Goal: Task Accomplishment & Management: Complete application form

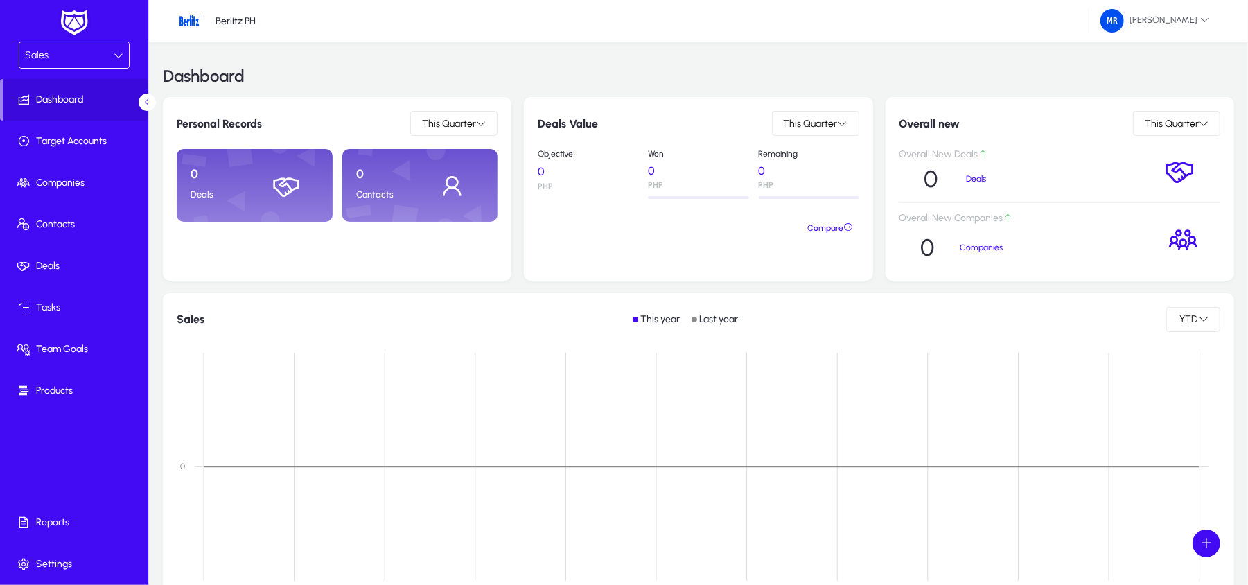
click at [85, 55] on div "Sales" at bounding box center [69, 55] width 89 height 18
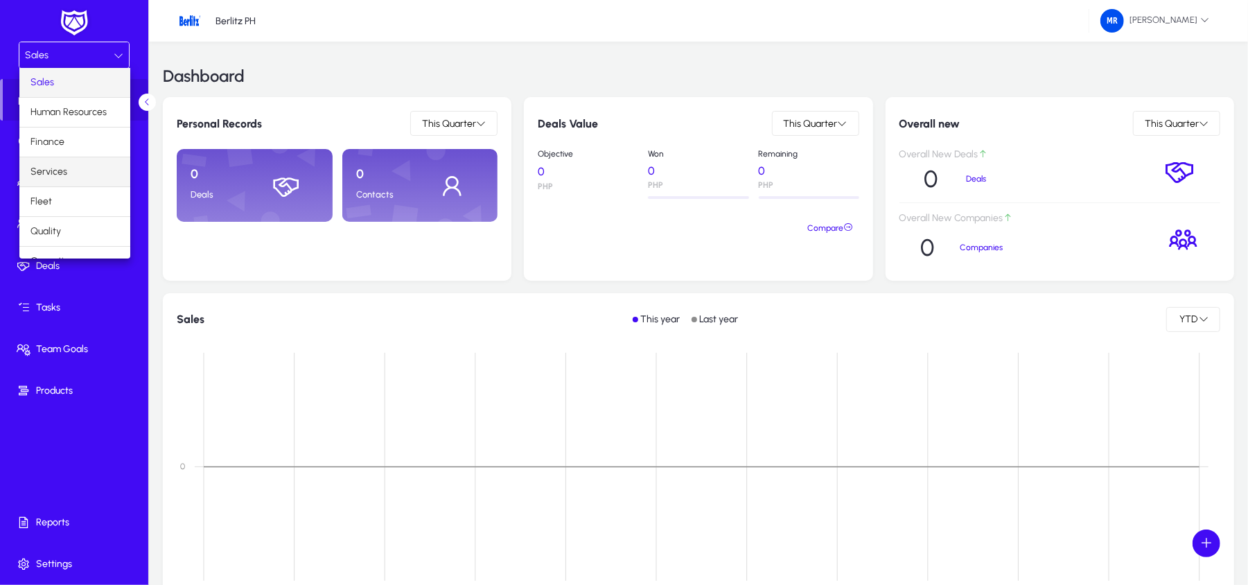
scroll to position [49, 0]
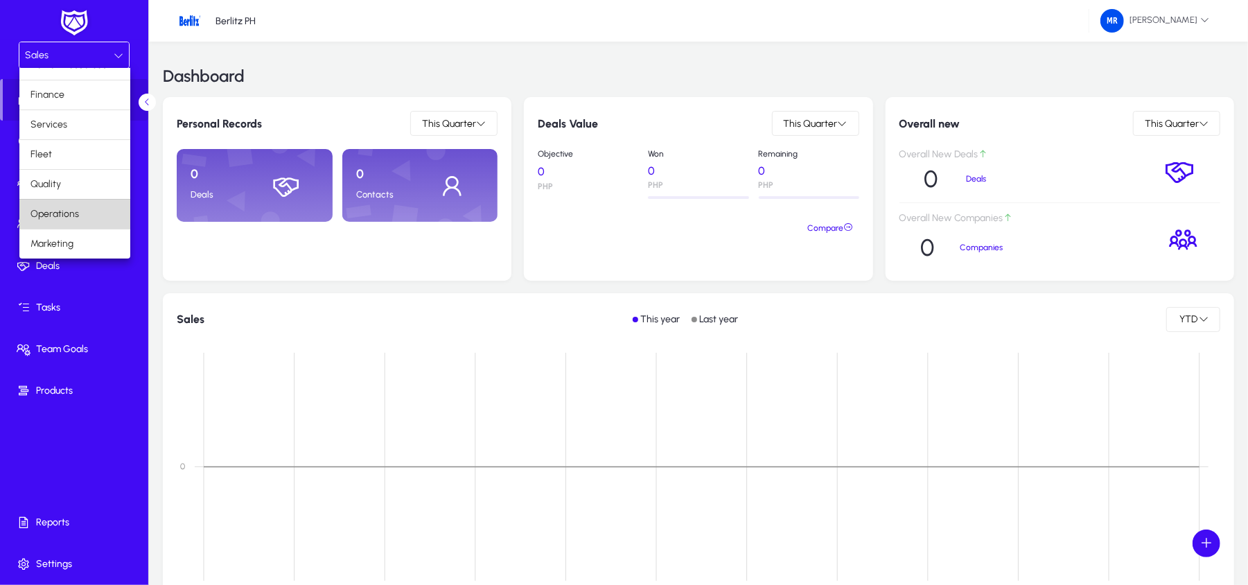
click at [76, 204] on mat-option "Operations" at bounding box center [74, 214] width 111 height 29
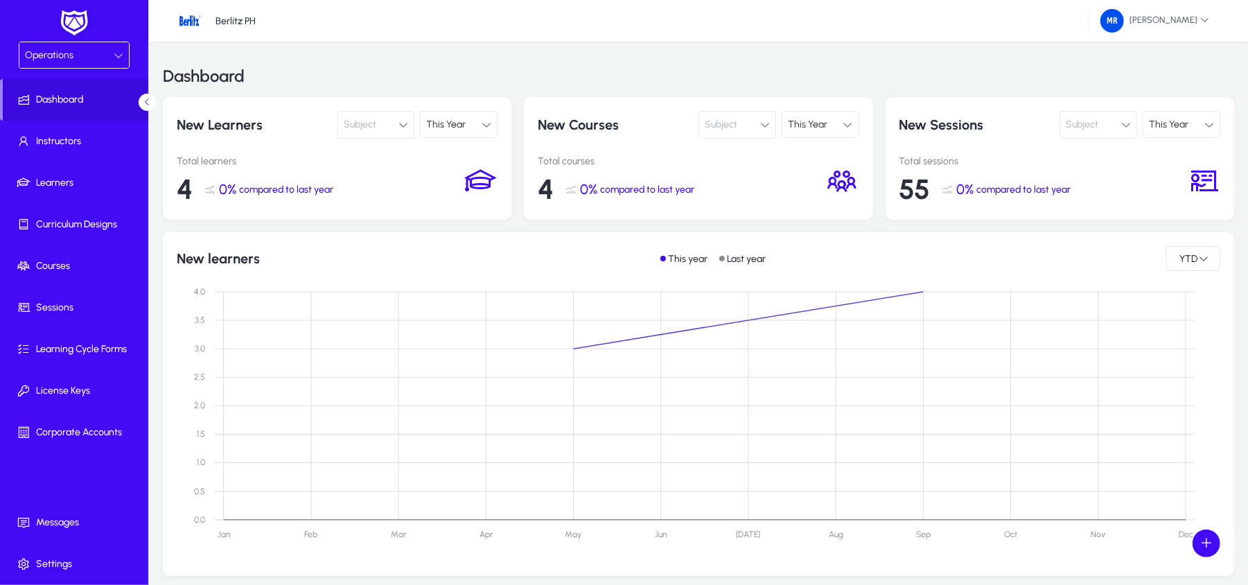
click at [106, 53] on div "Operations" at bounding box center [69, 55] width 89 height 18
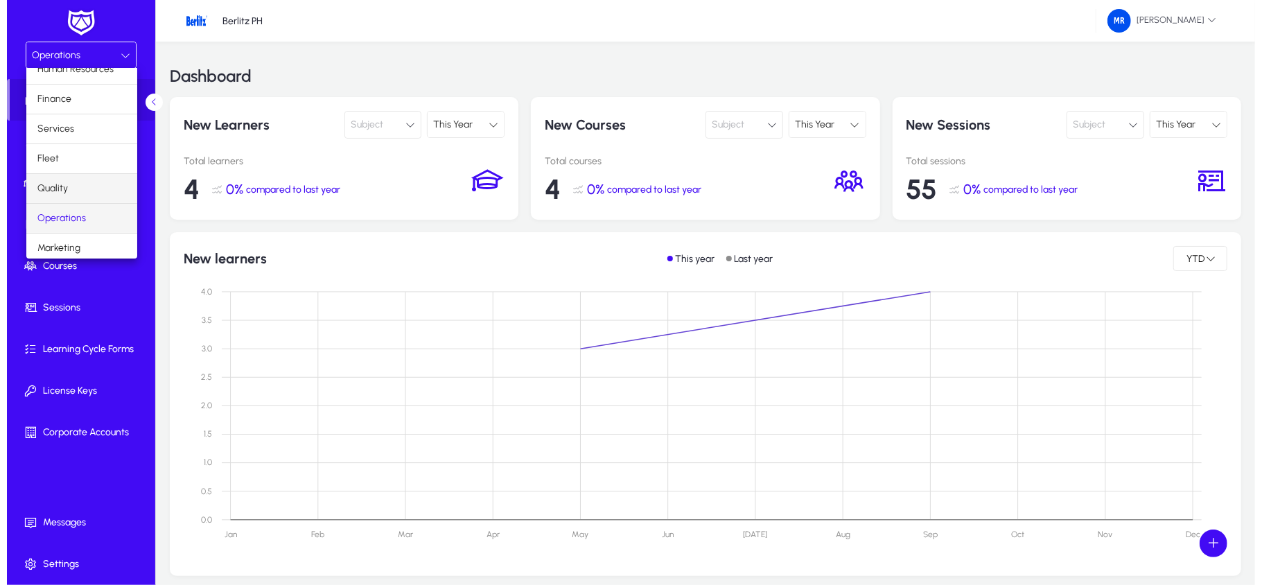
scroll to position [49, 0]
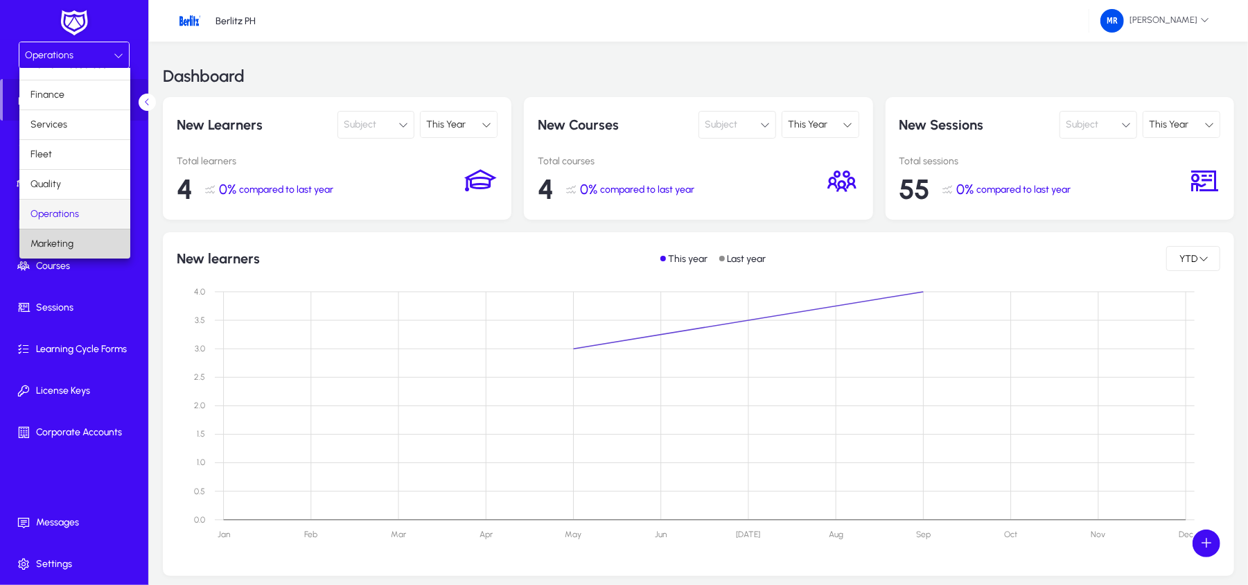
click at [76, 238] on mat-option "Marketing" at bounding box center [74, 243] width 111 height 29
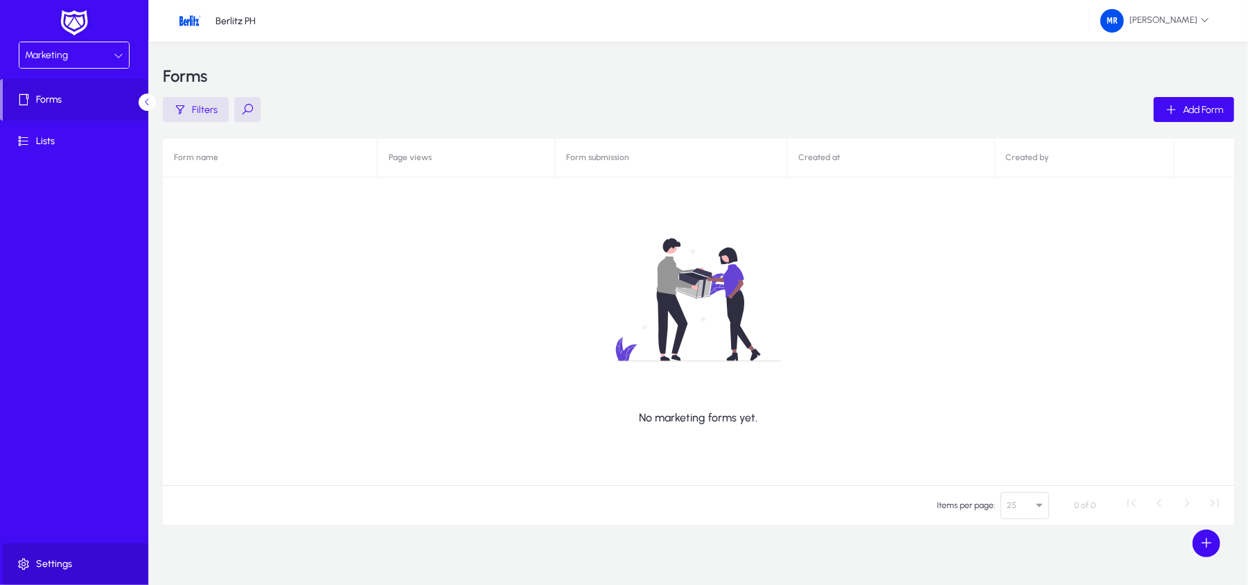
click at [54, 567] on span "Settings" at bounding box center [77, 564] width 148 height 14
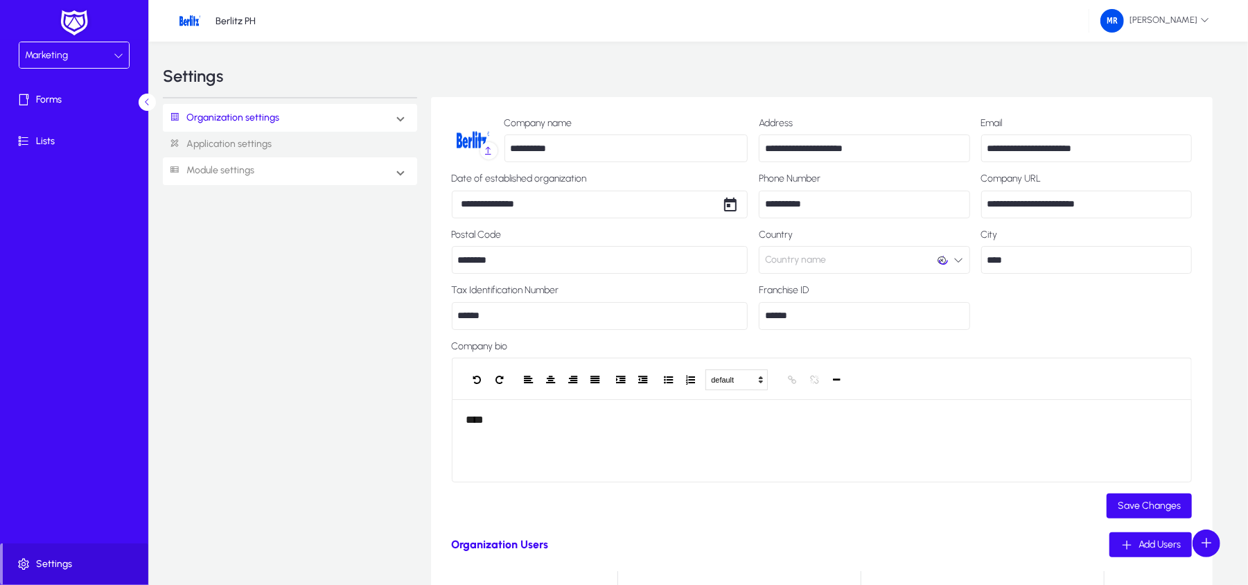
click at [264, 162] on span "Module settings" at bounding box center [214, 171] width 103 height 26
click at [237, 195] on div "Sales Human Resource Finance Services Quality Operations Marketing" at bounding box center [289, 250] width 221 height 116
click at [207, 198] on link "Sales" at bounding box center [193, 200] width 28 height 17
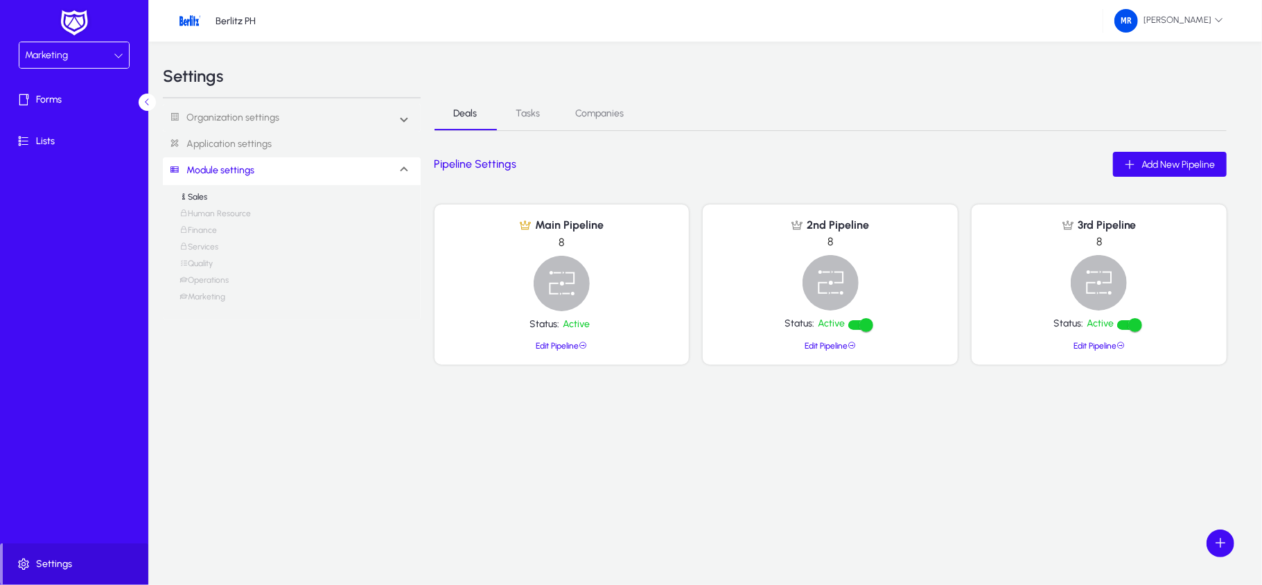
click at [217, 214] on link "Human Resource" at bounding box center [214, 217] width 71 height 17
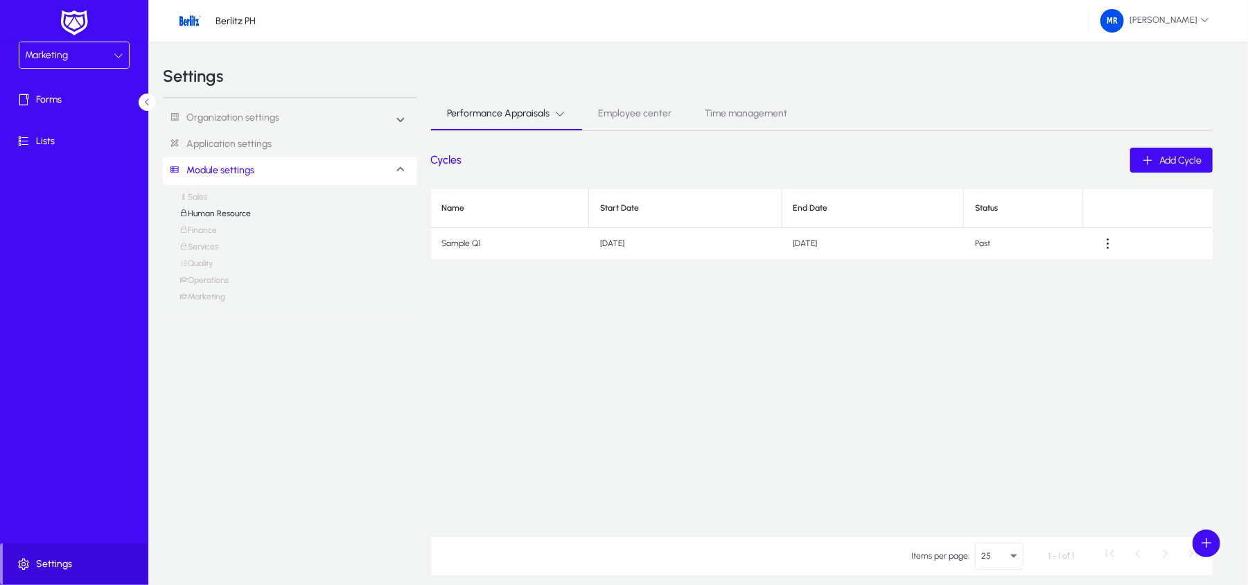
click at [206, 237] on link "Finance" at bounding box center [197, 233] width 37 height 17
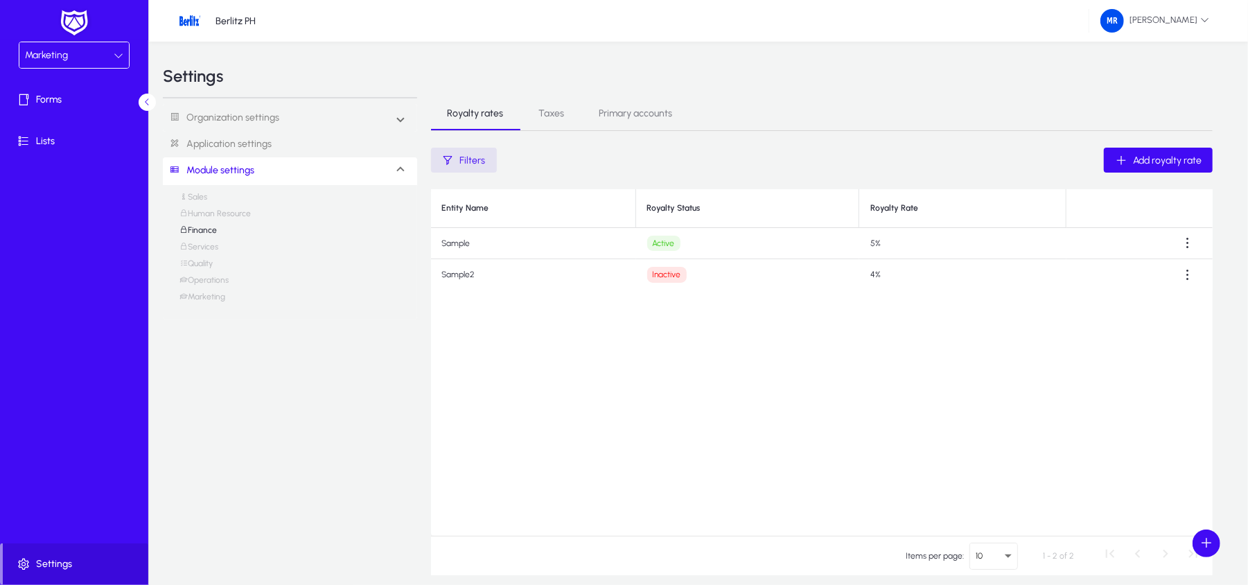
click at [219, 209] on link "Human Resource" at bounding box center [214, 217] width 71 height 17
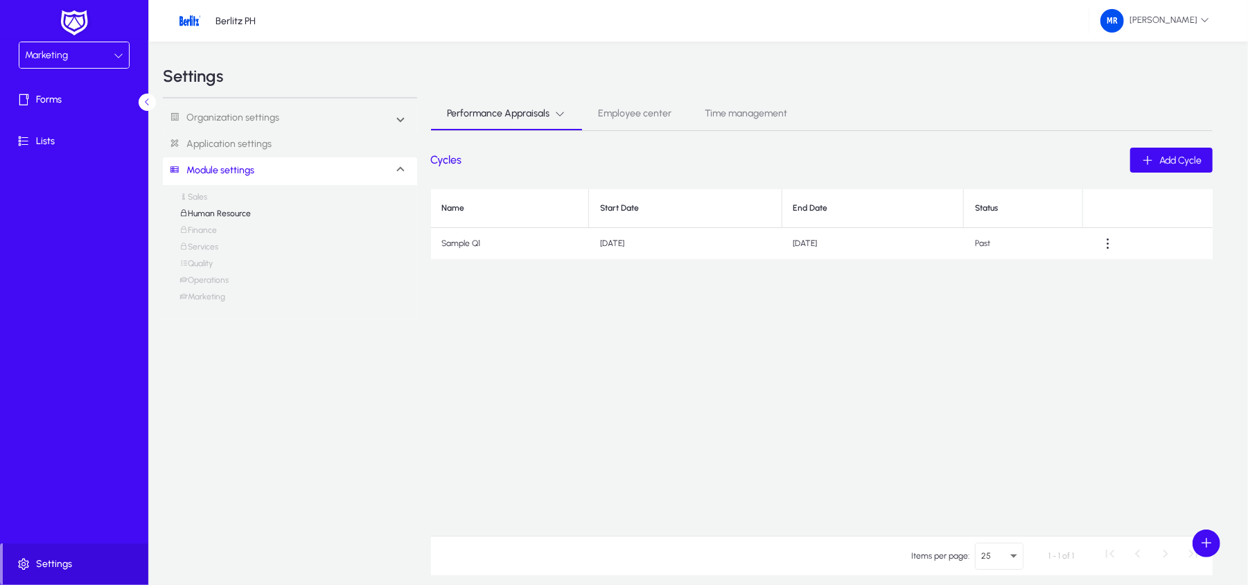
drag, startPoint x: 219, startPoint y: 191, endPoint x: 222, endPoint y: 183, distance: 9.0
click at [219, 192] on div "Sales Human Resource Finance Services Quality Operations Marketing" at bounding box center [289, 250] width 221 height 116
click at [244, 148] on link "Application settings" at bounding box center [290, 145] width 254 height 26
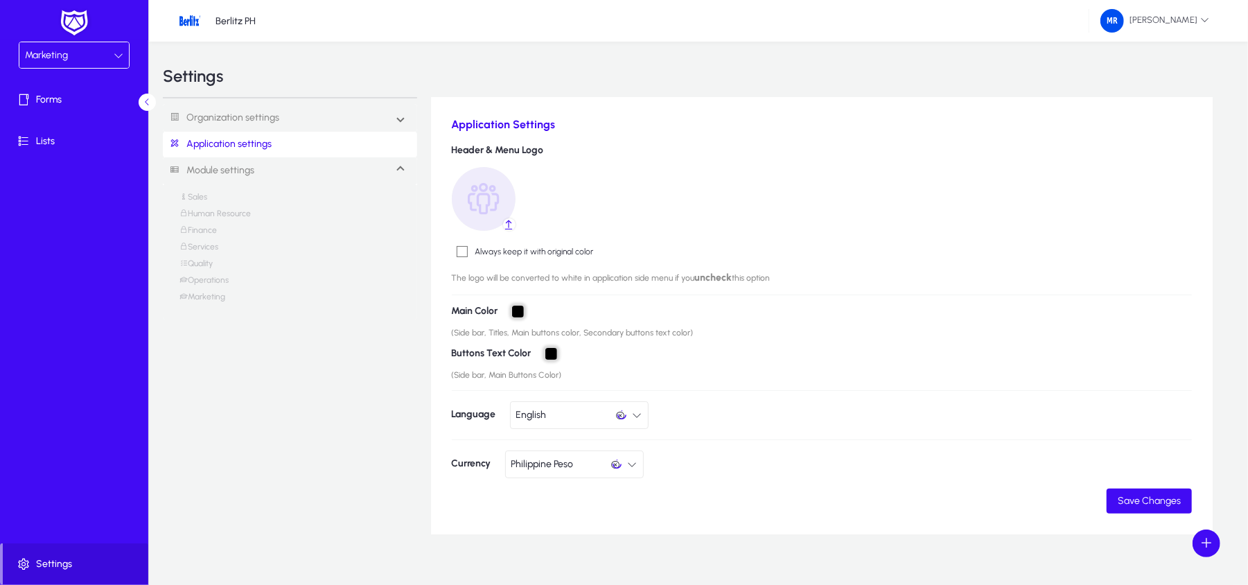
click at [222, 173] on link "Module settings" at bounding box center [208, 171] width 91 height 26
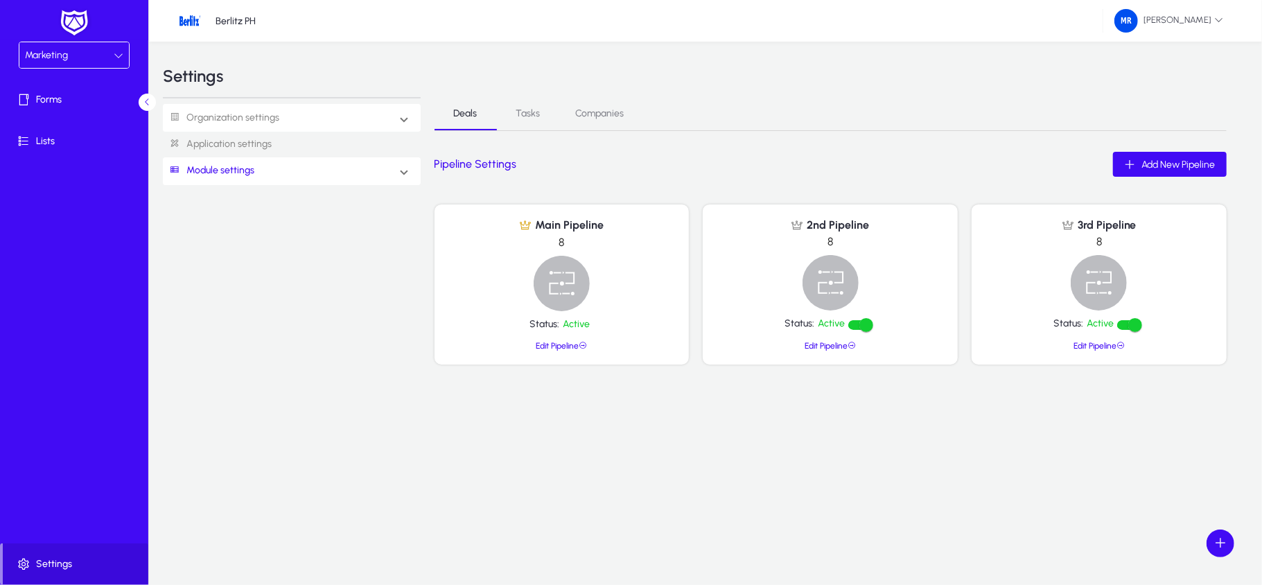
click at [244, 108] on link "Organization settings" at bounding box center [221, 118] width 116 height 26
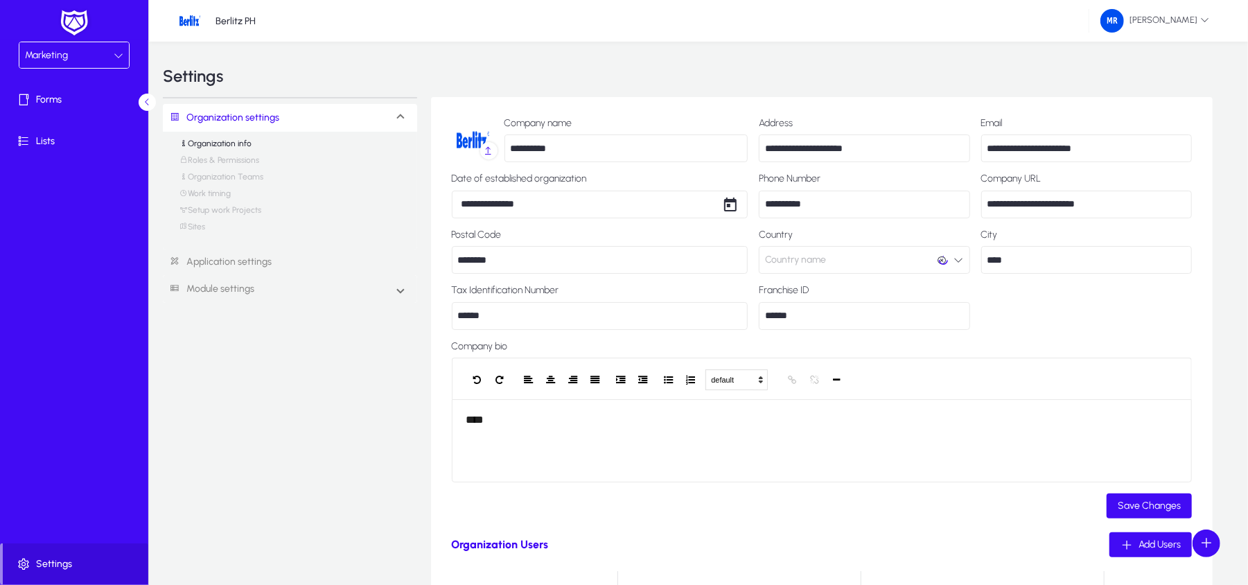
click at [228, 159] on link "Roles & Permissions" at bounding box center [219, 163] width 80 height 17
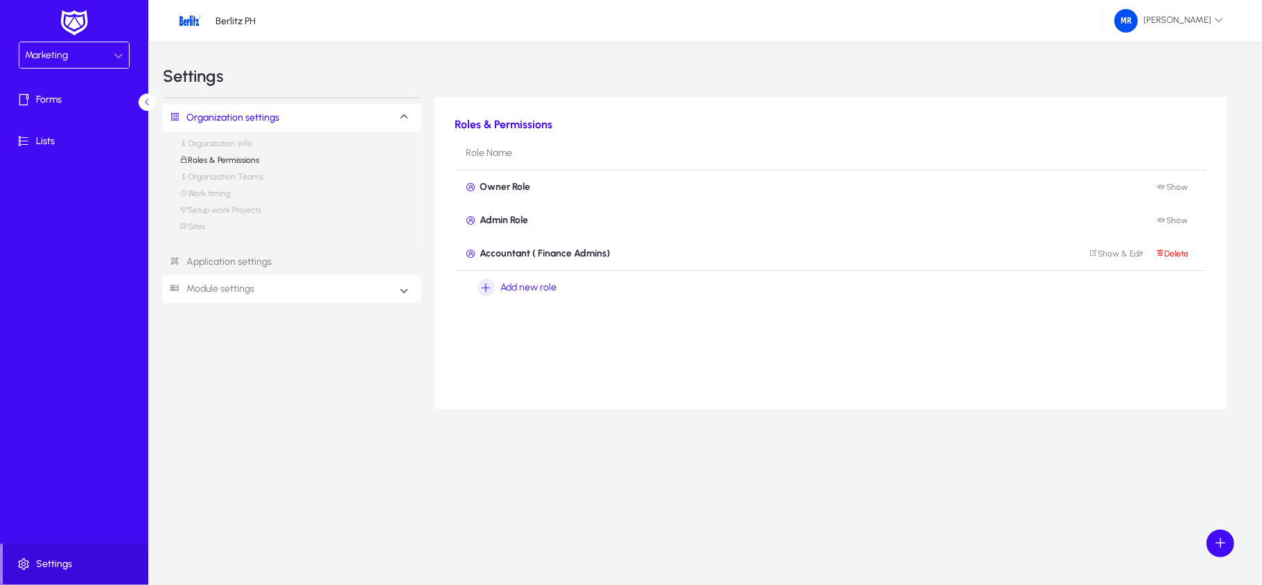
click at [215, 279] on link "Module settings" at bounding box center [208, 289] width 91 height 26
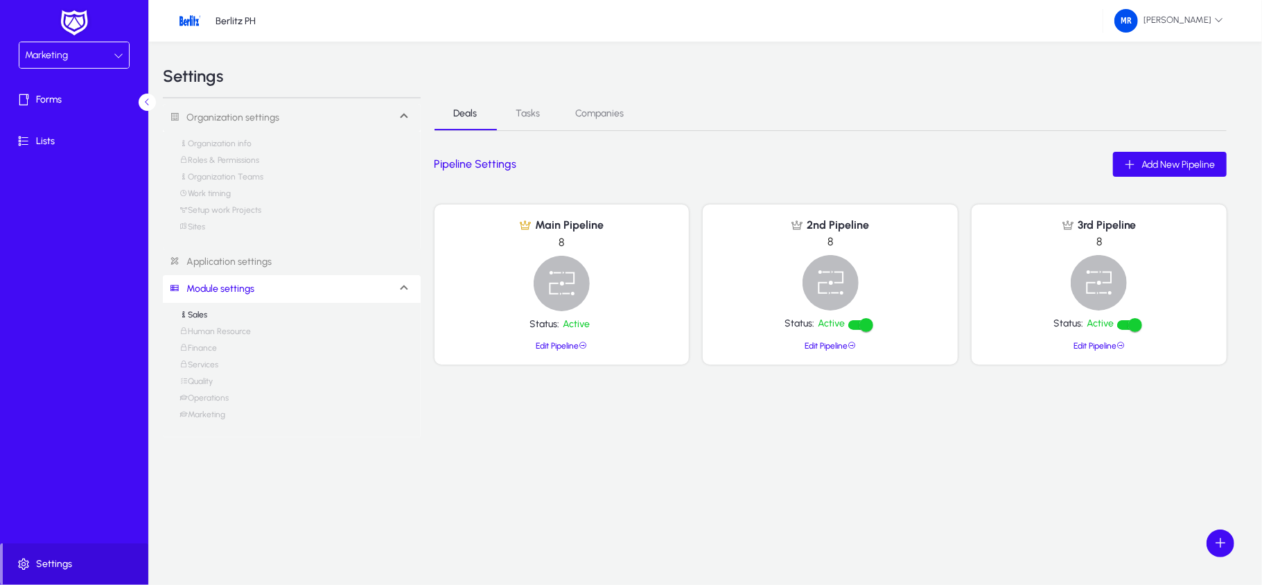
click at [226, 406] on link "Operations" at bounding box center [203, 401] width 49 height 17
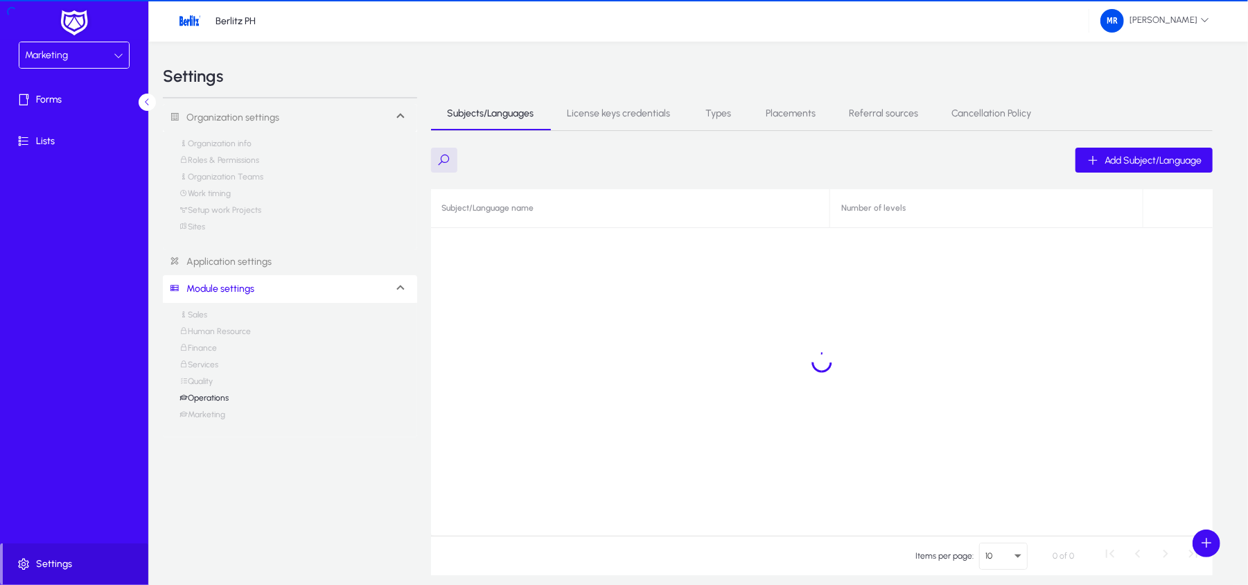
click at [217, 414] on link "Marketing" at bounding box center [202, 418] width 46 height 17
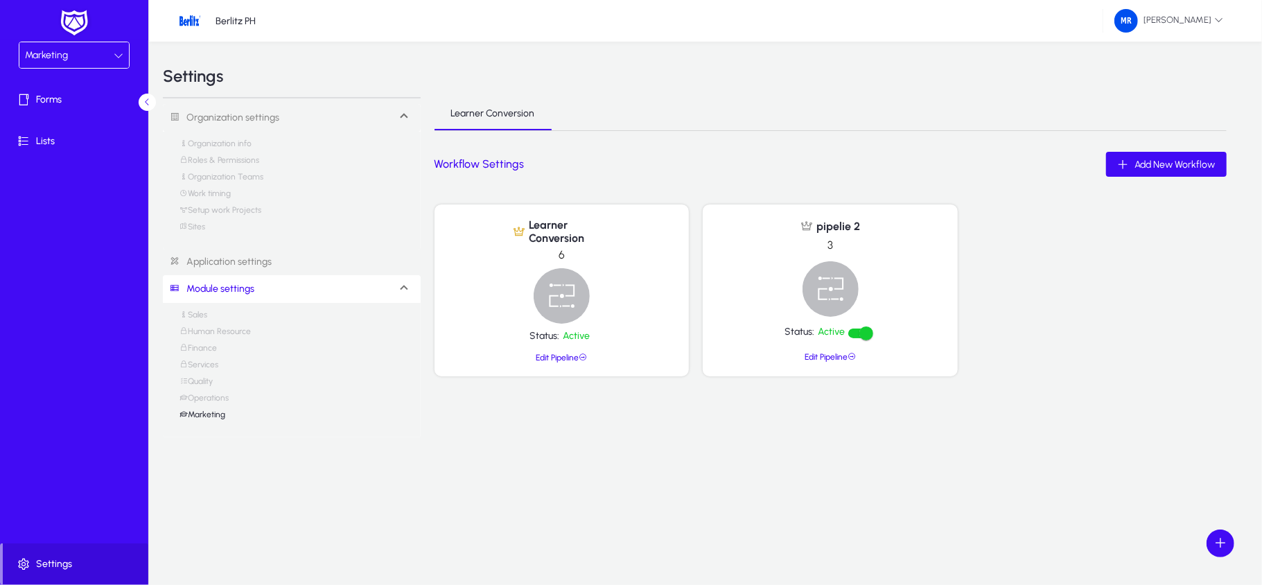
click at [250, 288] on link "Module settings" at bounding box center [208, 289] width 91 height 26
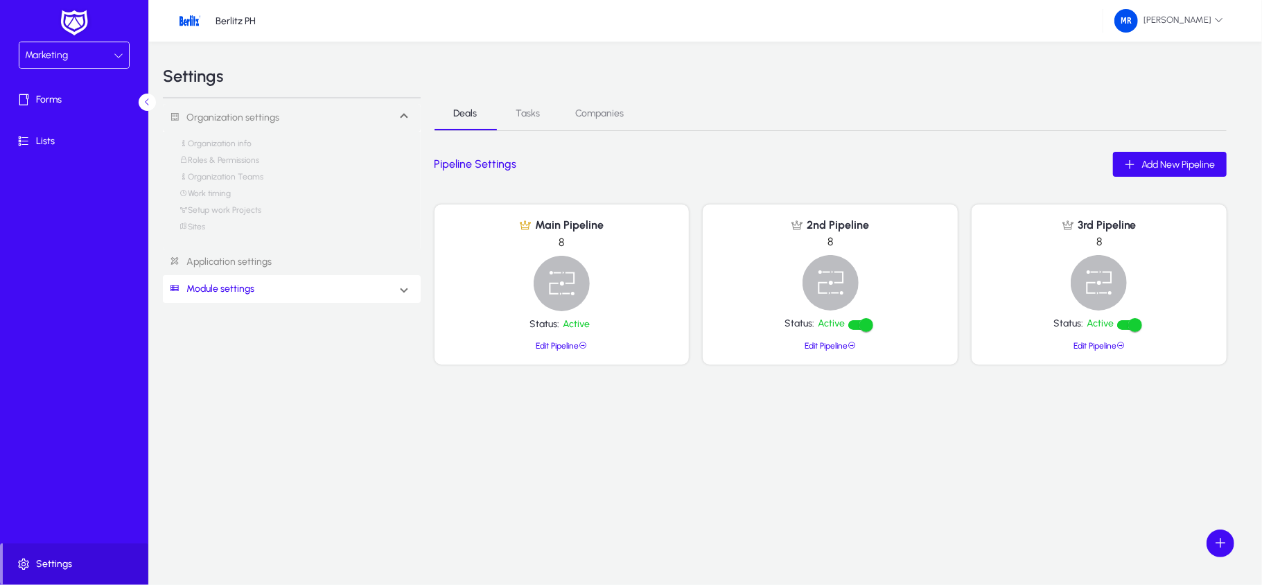
click at [100, 53] on div "Marketing" at bounding box center [69, 55] width 89 height 18
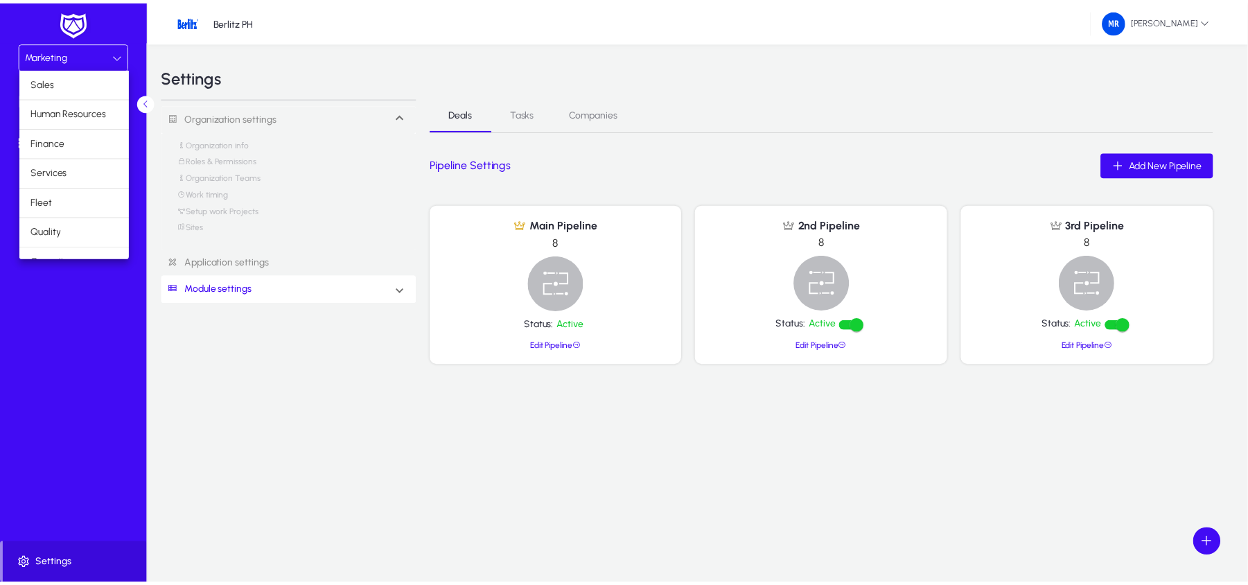
scroll to position [49, 0]
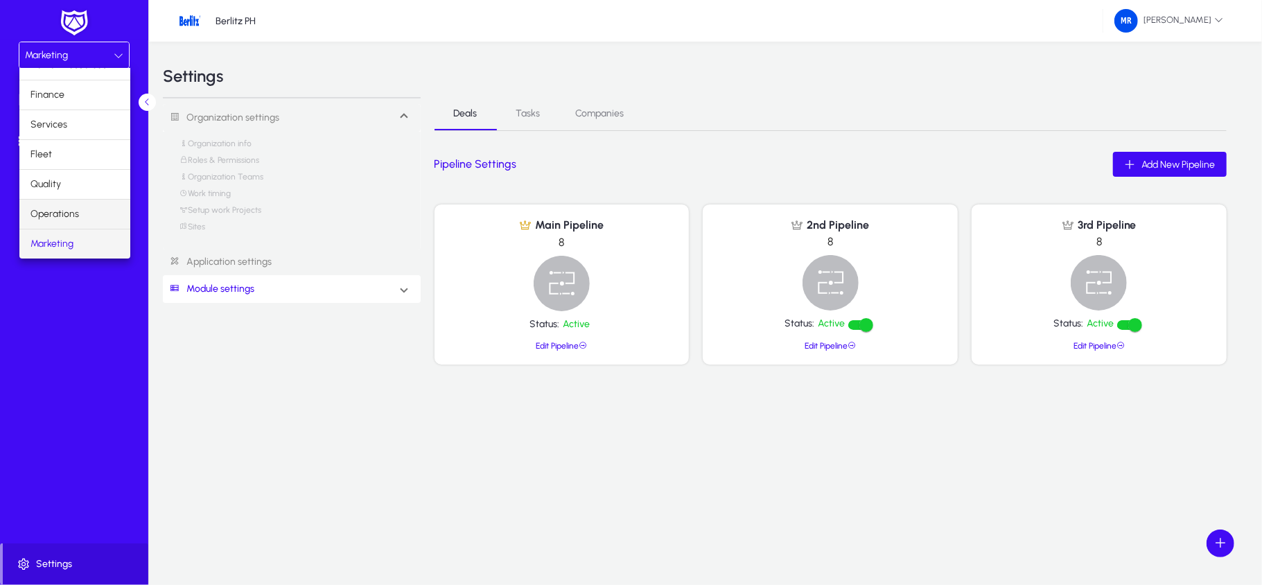
click at [79, 215] on mat-option "Operations" at bounding box center [74, 214] width 111 height 29
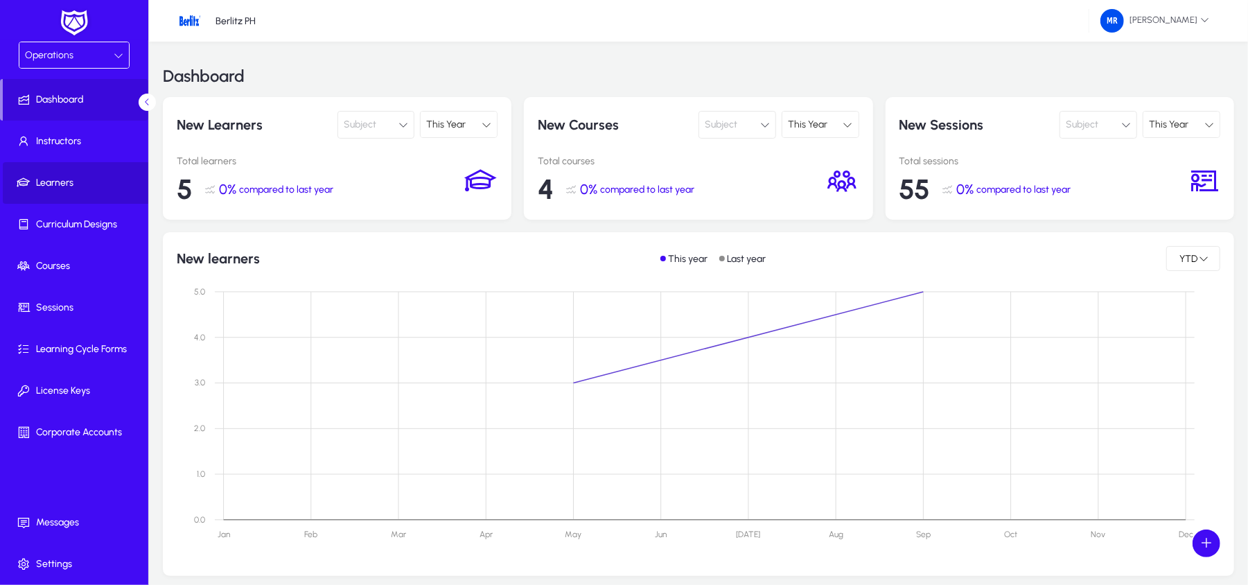
click at [75, 186] on span "Learners" at bounding box center [77, 183] width 148 height 14
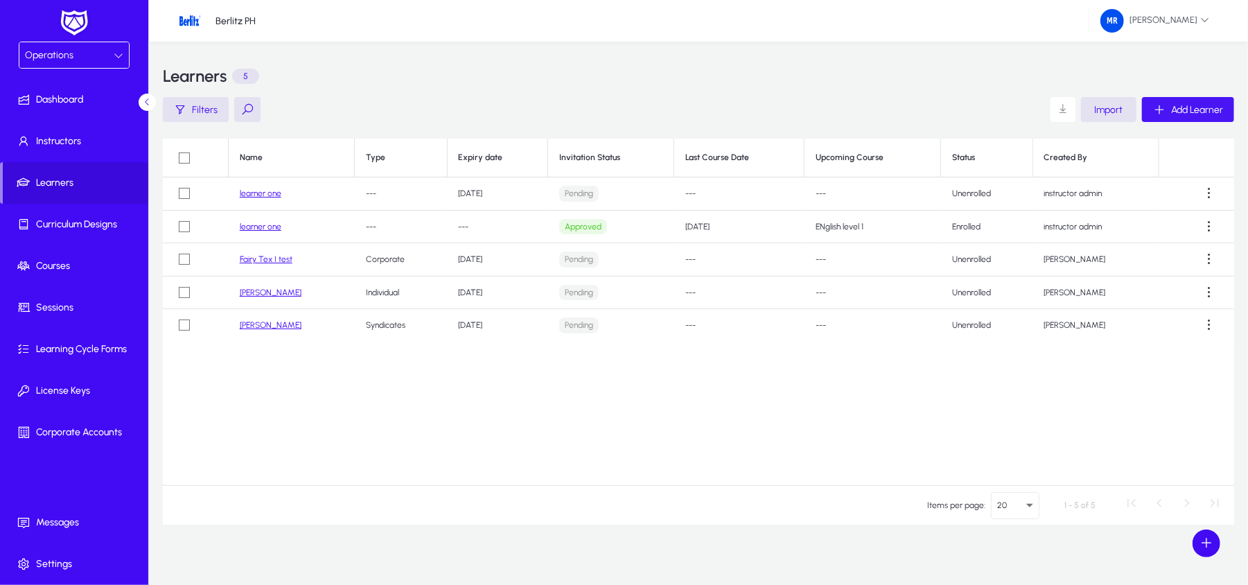
click at [1207, 104] on span "Add Learner" at bounding box center [1197, 110] width 52 height 12
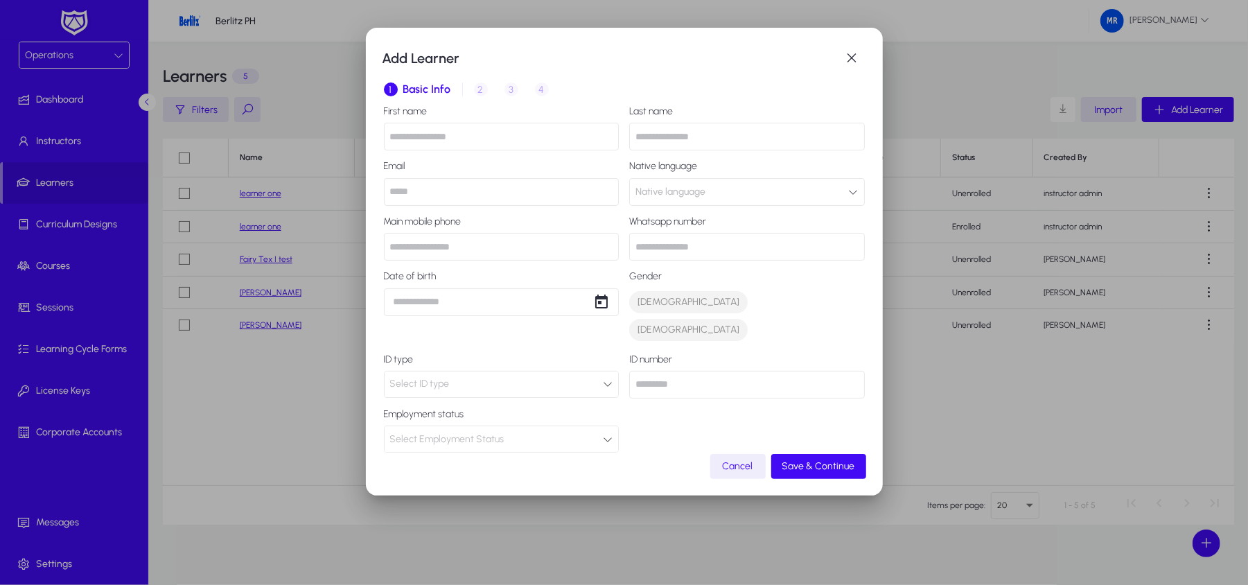
click at [705, 191] on button "Native language" at bounding box center [747, 192] width 236 height 28
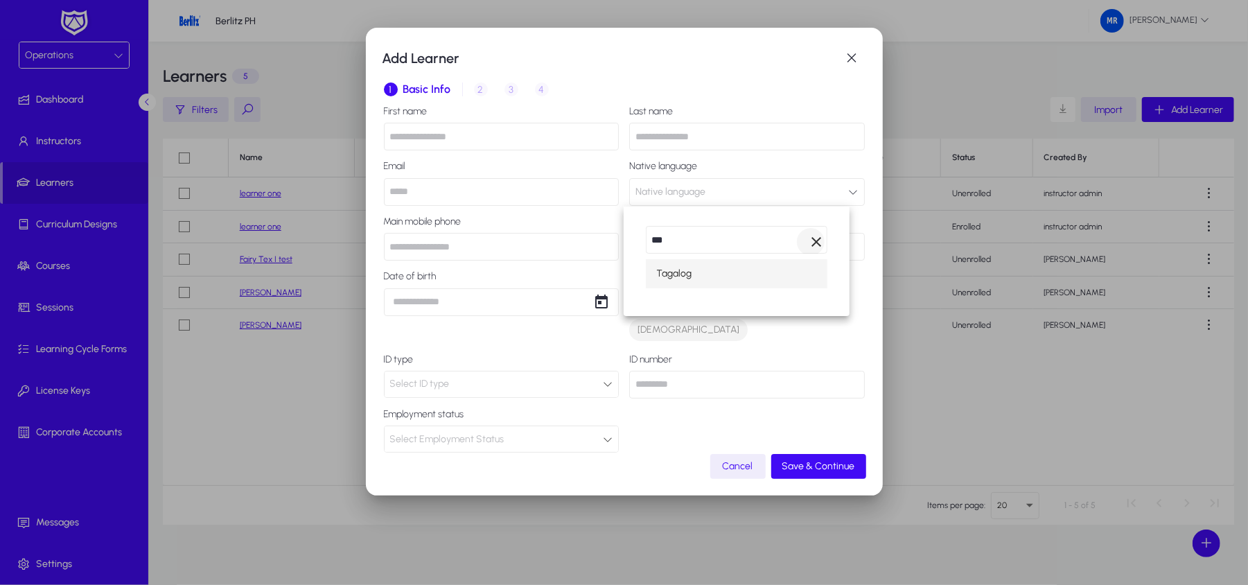
type input "***"
click at [818, 239] on span "Clear" at bounding box center [811, 242] width 28 height 28
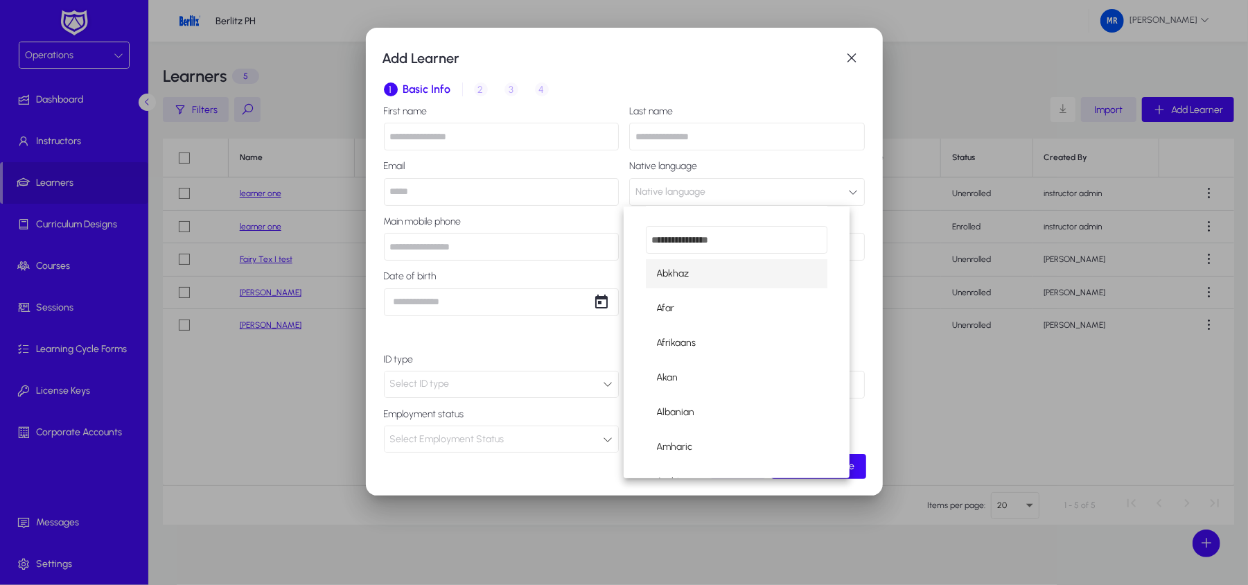
click at [854, 57] on div at bounding box center [624, 292] width 1248 height 585
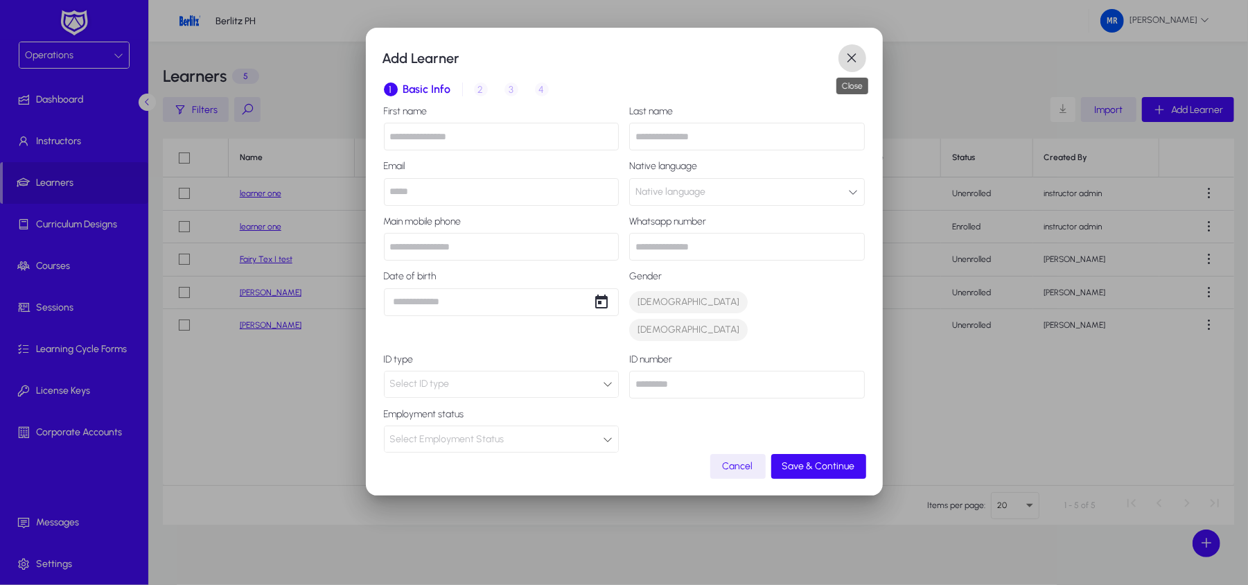
click at [863, 59] on span "button" at bounding box center [852, 58] width 28 height 28
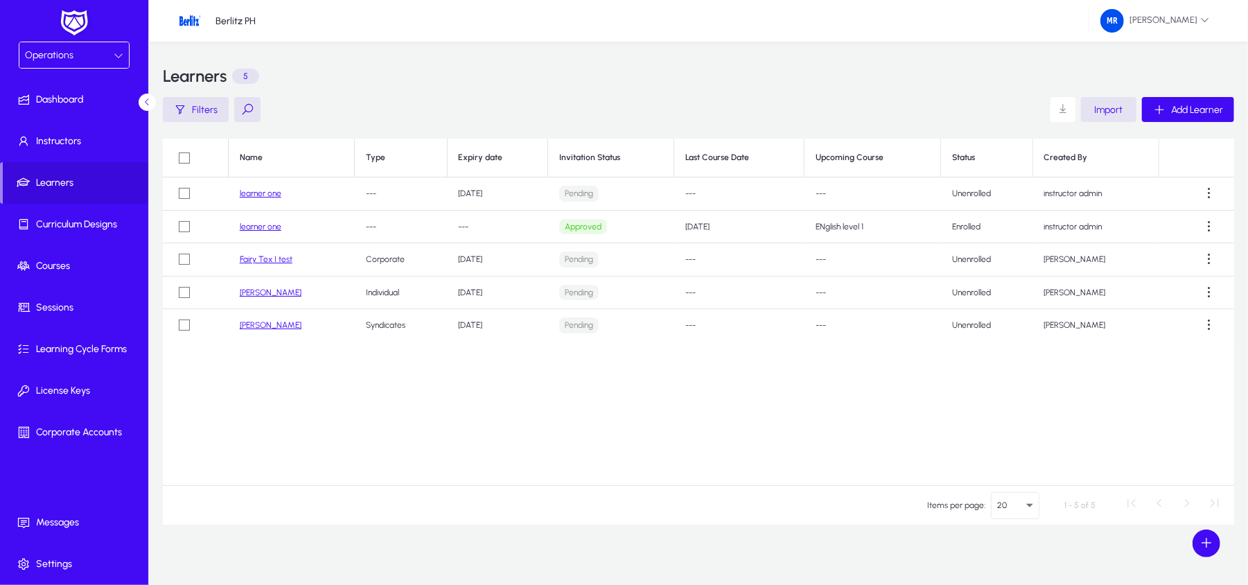
click at [1098, 114] on span "Import" at bounding box center [1109, 110] width 28 height 12
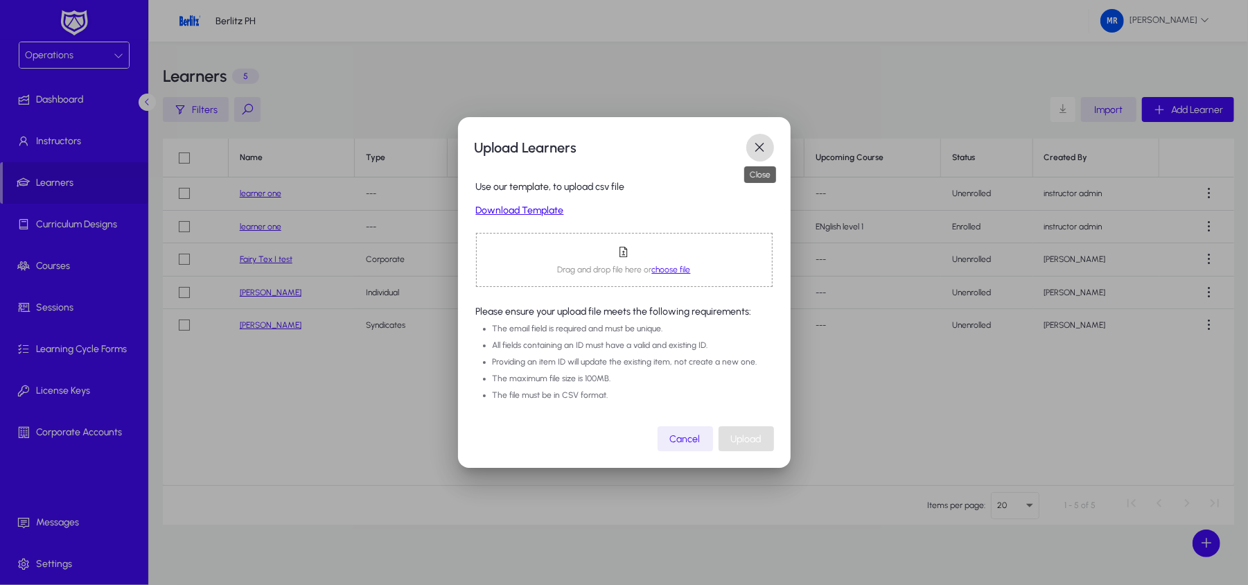
click at [757, 142] on span "button" at bounding box center [760, 148] width 28 height 28
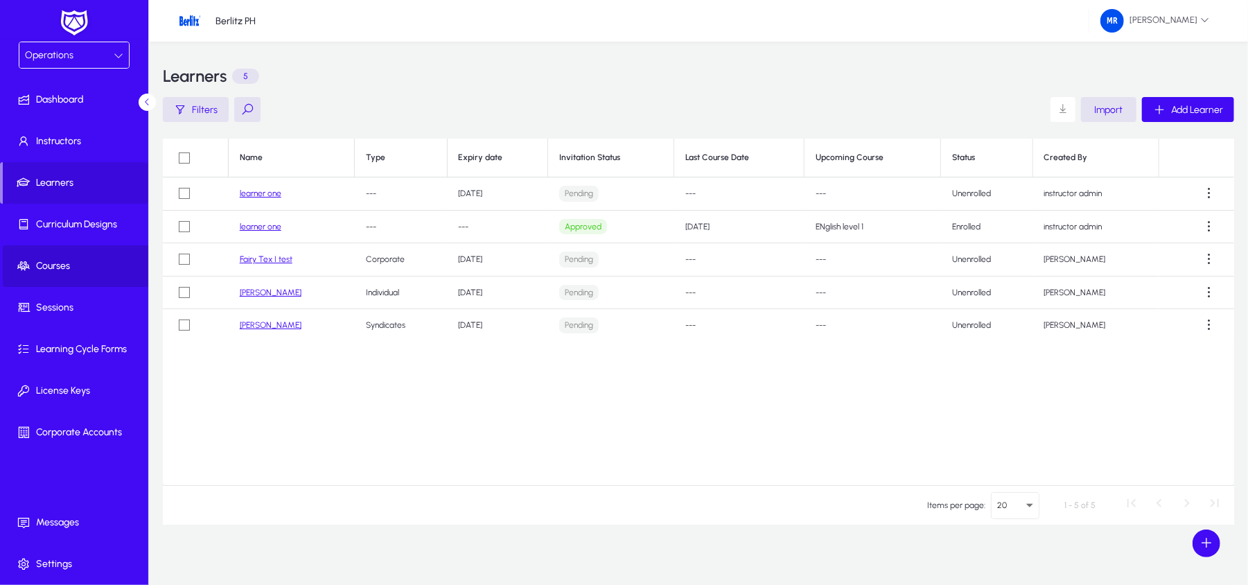
click at [71, 250] on span at bounding box center [77, 265] width 148 height 33
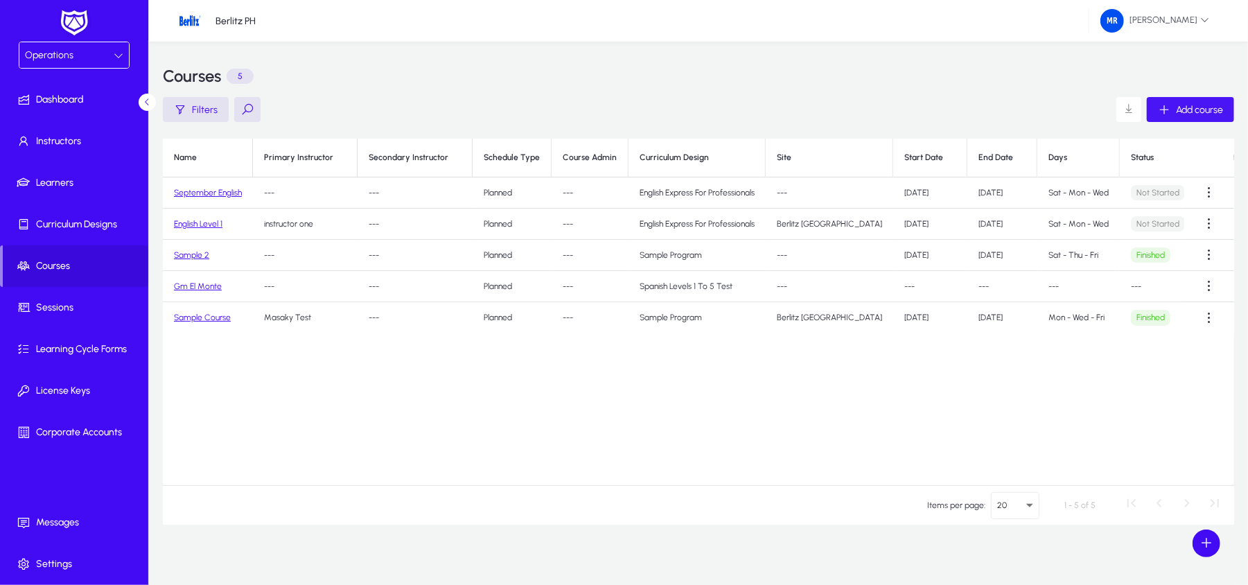
click at [1168, 111] on icon "button" at bounding box center [1164, 109] width 12 height 12
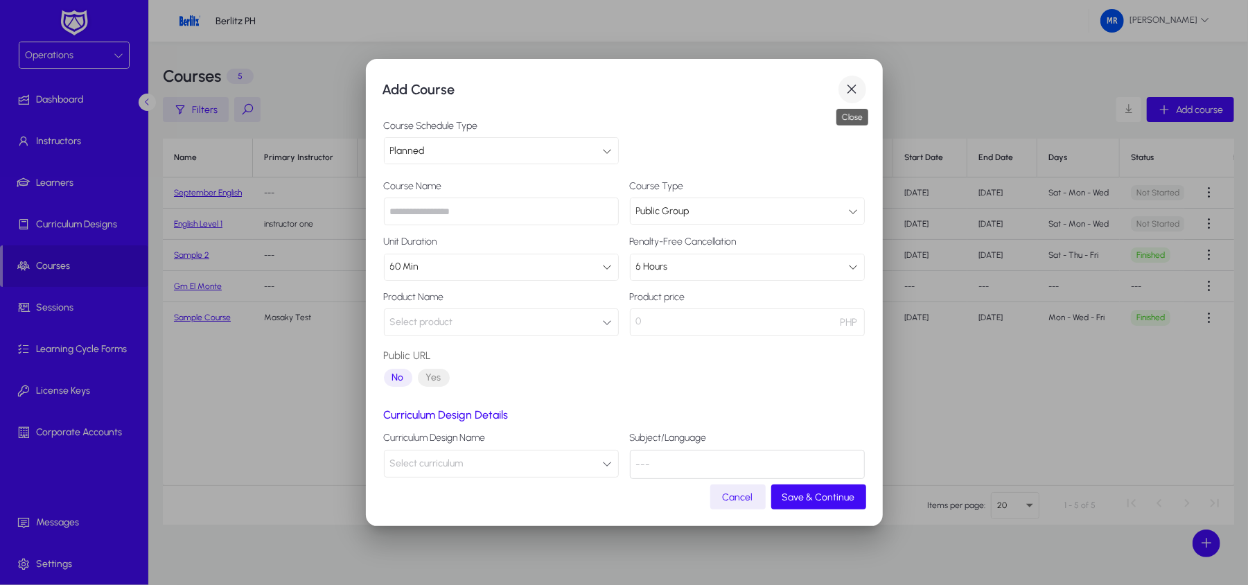
click at [859, 86] on span "button" at bounding box center [852, 90] width 28 height 28
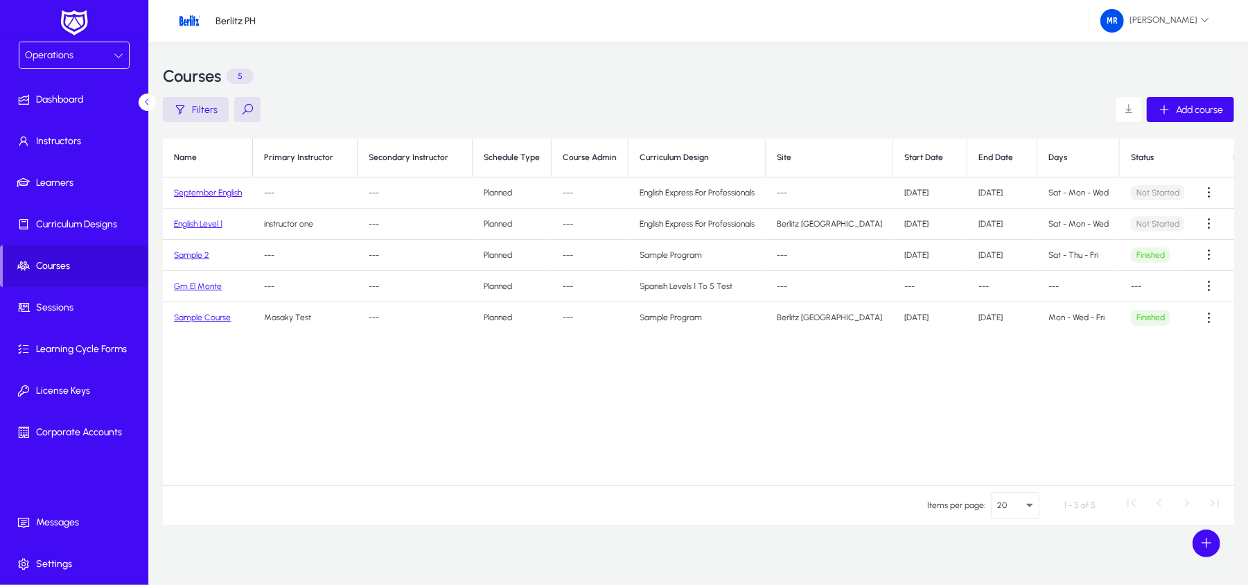
click at [207, 197] on td "September English" at bounding box center [208, 192] width 90 height 31
click at [208, 194] on link "September English" at bounding box center [208, 193] width 68 height 10
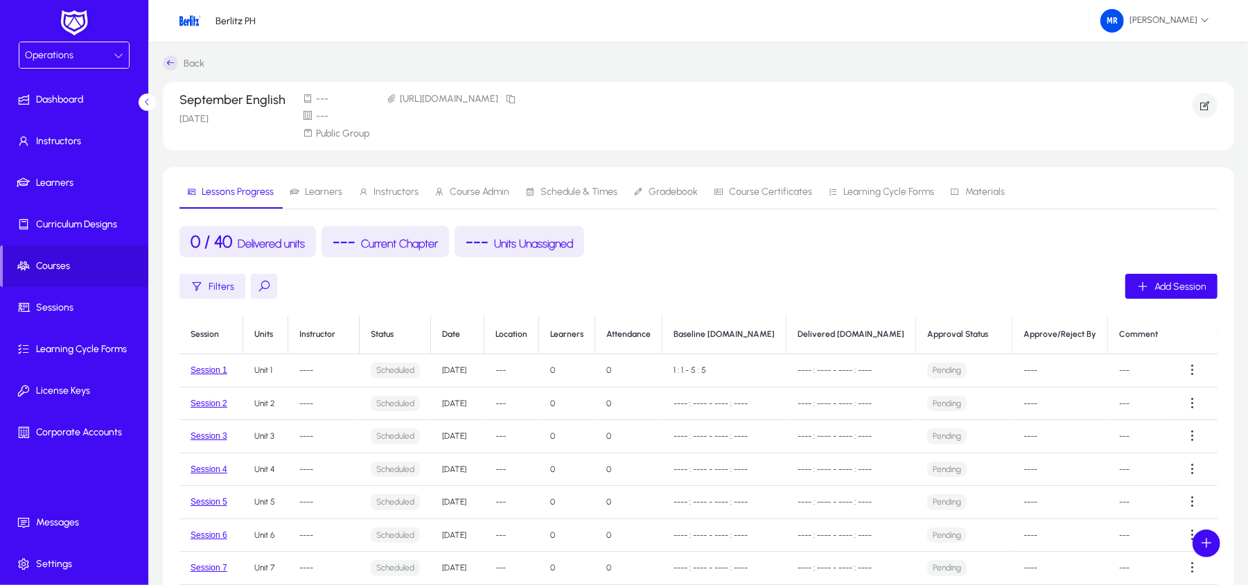
click at [170, 60] on icon at bounding box center [170, 62] width 15 height 15
